Goal: Information Seeking & Learning: Learn about a topic

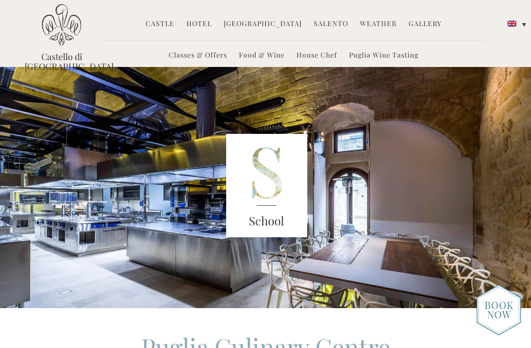
click at [213, 57] on link "Classes & Offers" at bounding box center [198, 55] width 59 height 11
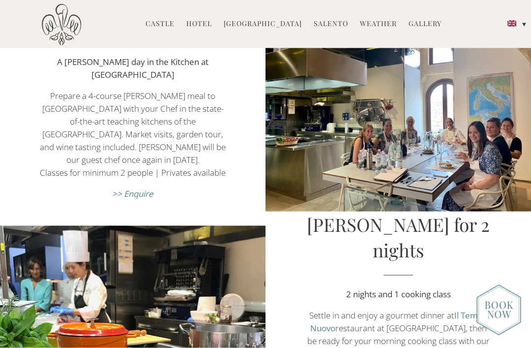
scroll to position [437, 0]
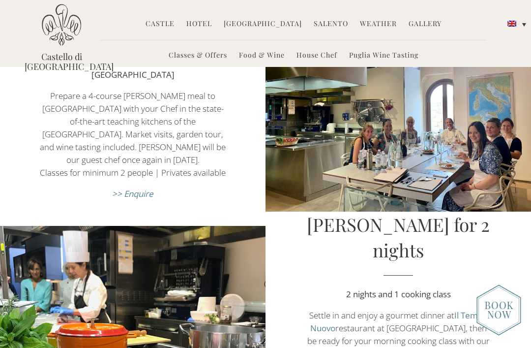
click at [143, 199] on em ">> Enquire" at bounding box center [132, 193] width 41 height 11
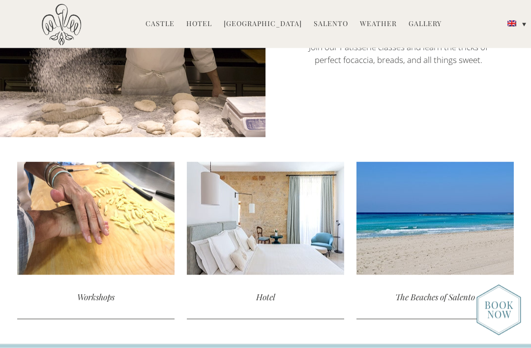
scroll to position [1706, 0]
click at [464, 274] on div "The Beaches of Salento" at bounding box center [434, 296] width 157 height 44
click at [447, 191] on div "read more" at bounding box center [434, 217] width 157 height 113
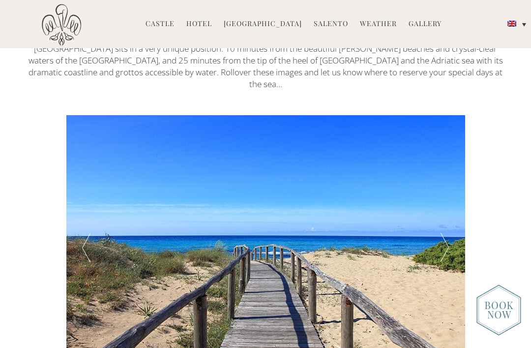
scroll to position [354, 0]
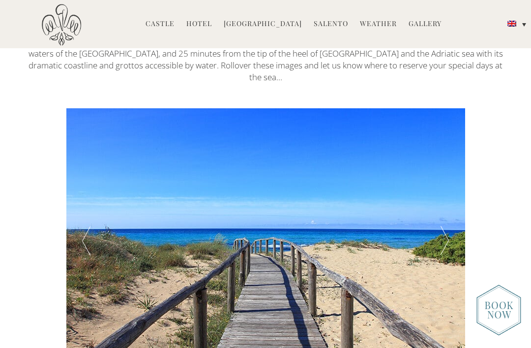
click at [446, 236] on div at bounding box center [445, 241] width 40 height 266
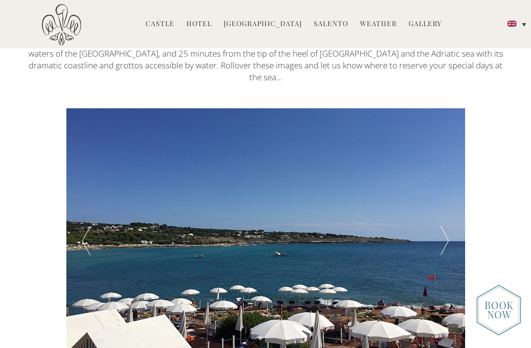
click at [447, 224] on div at bounding box center [445, 241] width 40 height 266
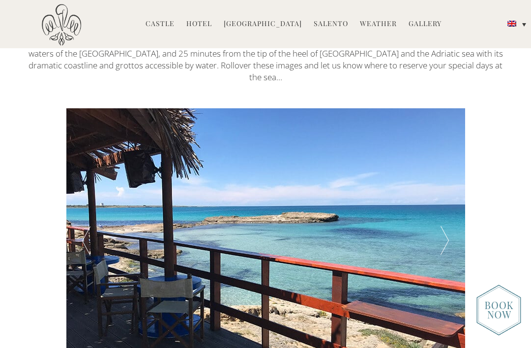
click at [446, 231] on div at bounding box center [445, 241] width 40 height 266
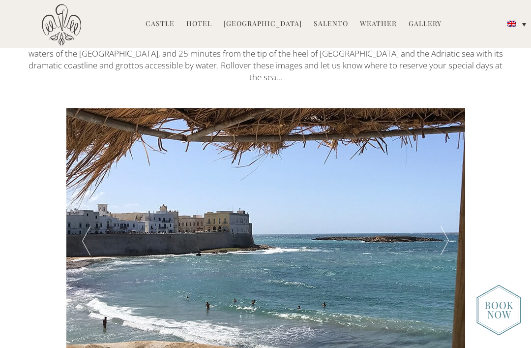
click at [449, 233] on div at bounding box center [445, 241] width 40 height 266
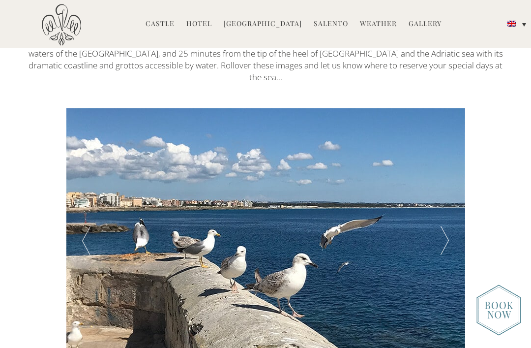
click at [450, 231] on div at bounding box center [445, 241] width 40 height 266
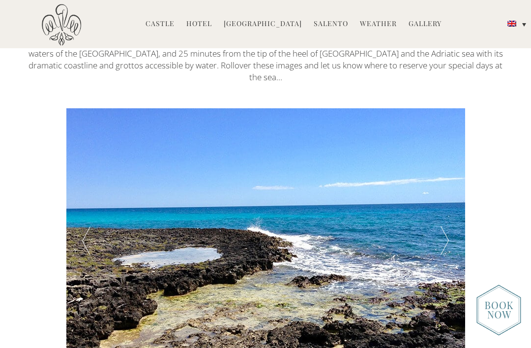
click at [451, 227] on div at bounding box center [445, 241] width 40 height 266
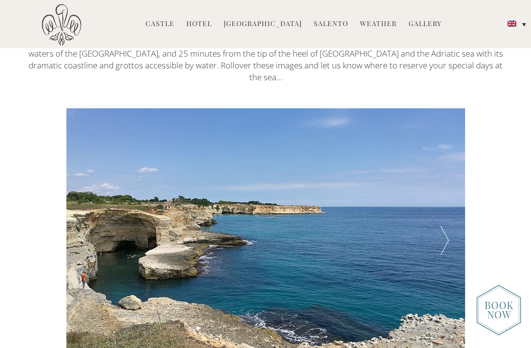
click at [443, 233] on div at bounding box center [445, 241] width 40 height 266
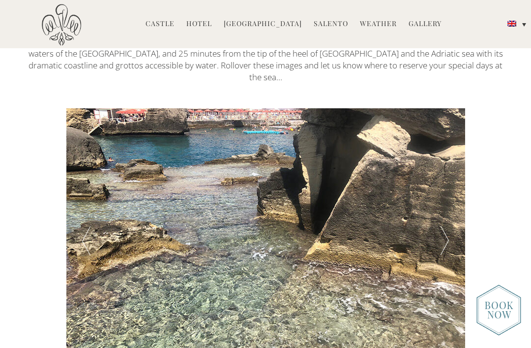
click at [446, 228] on div at bounding box center [445, 241] width 40 height 266
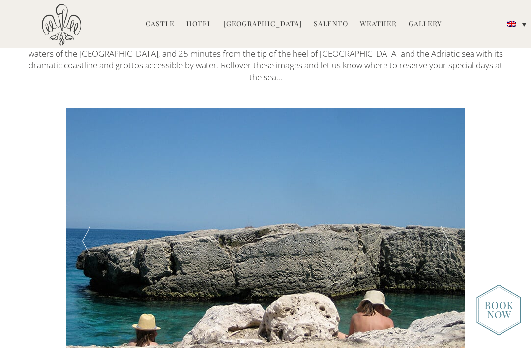
click at [443, 226] on div at bounding box center [445, 241] width 40 height 266
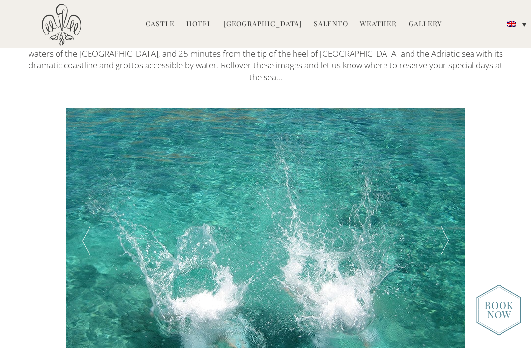
click at [443, 227] on div at bounding box center [445, 241] width 40 height 266
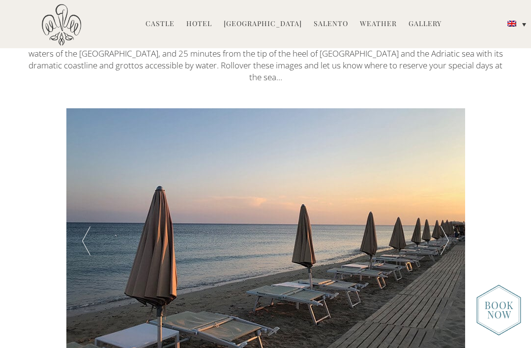
click at [446, 229] on div at bounding box center [445, 241] width 40 height 266
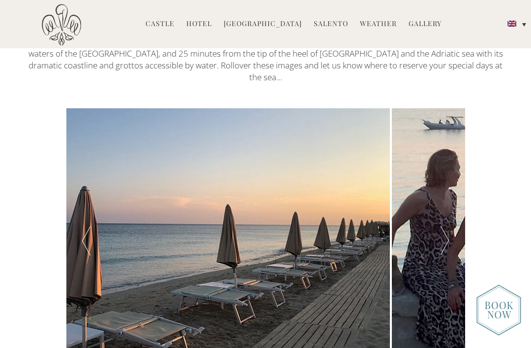
click at [450, 230] on div at bounding box center [445, 241] width 40 height 266
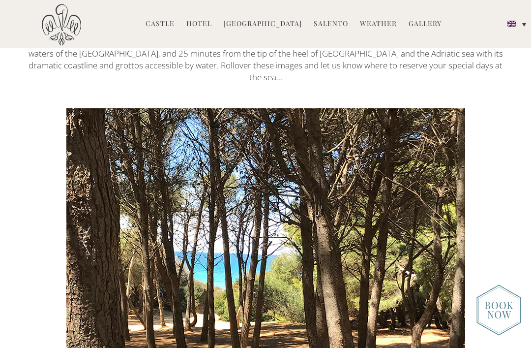
click at [441, 223] on div at bounding box center [445, 241] width 40 height 266
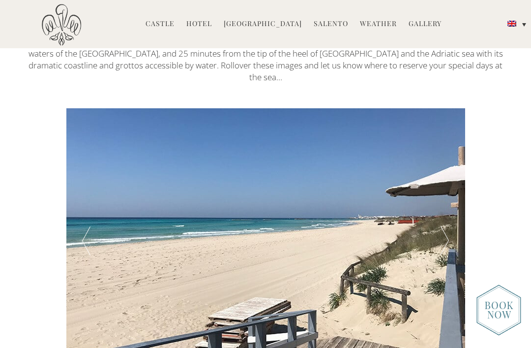
click at [445, 227] on div at bounding box center [445, 241] width 40 height 266
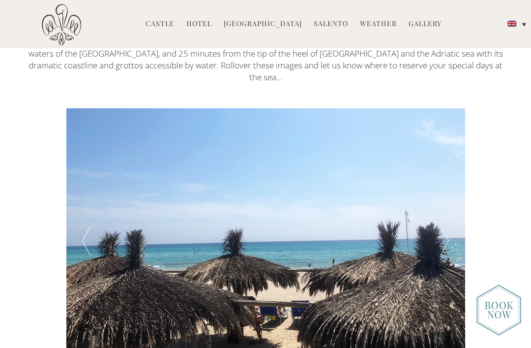
click at [72, 216] on div at bounding box center [86, 241] width 40 height 266
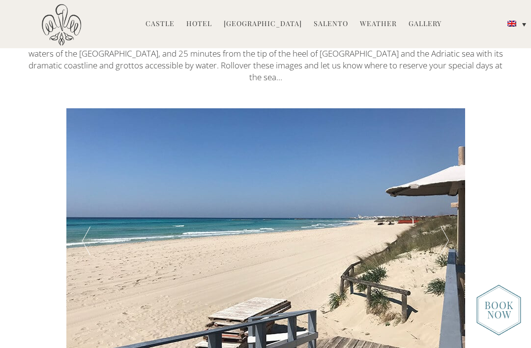
click at [322, 262] on div at bounding box center [265, 241] width 399 height 266
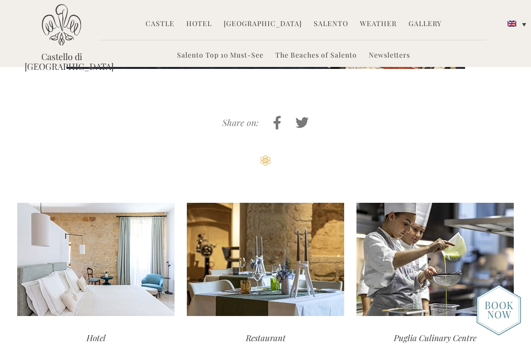
scroll to position [644, 0]
